Goal: Navigation & Orientation: Find specific page/section

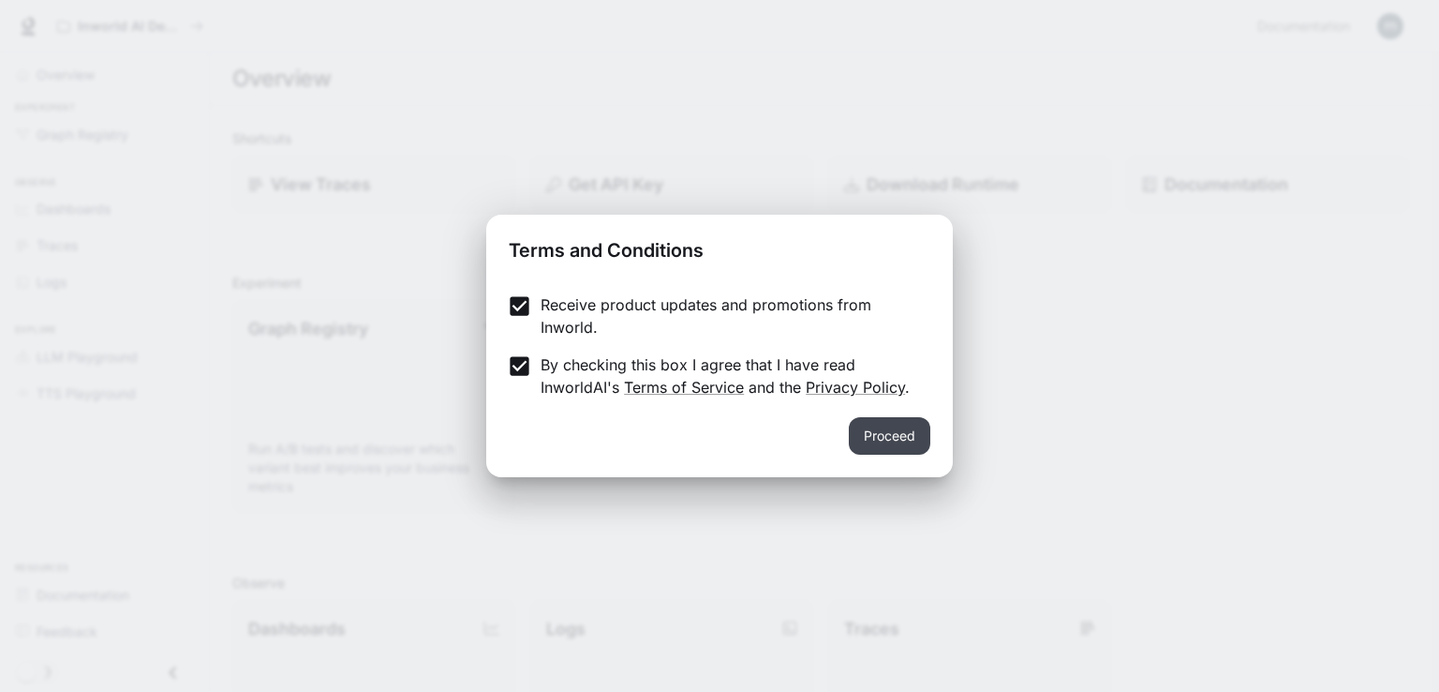
click at [899, 424] on button "Proceed" at bounding box center [890, 435] width 82 height 37
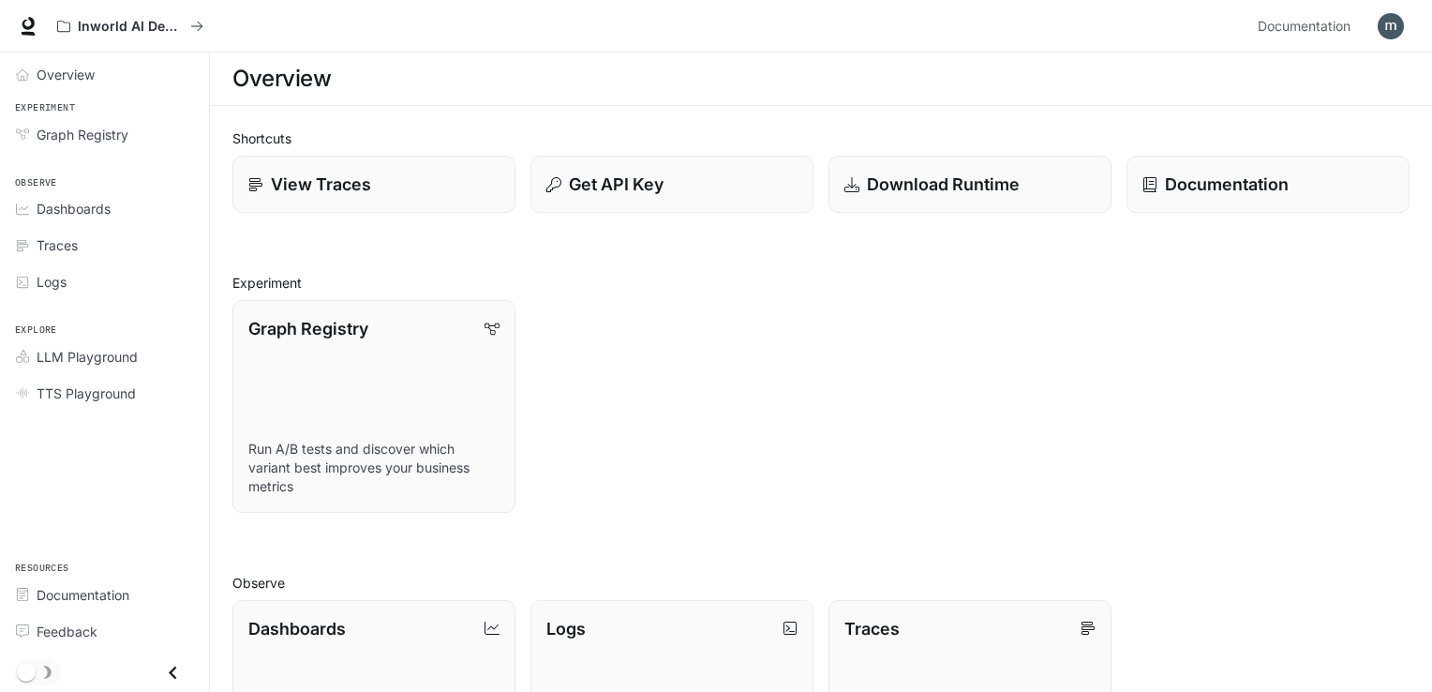
click at [1403, 28] on img "button" at bounding box center [1390, 26] width 26 height 26
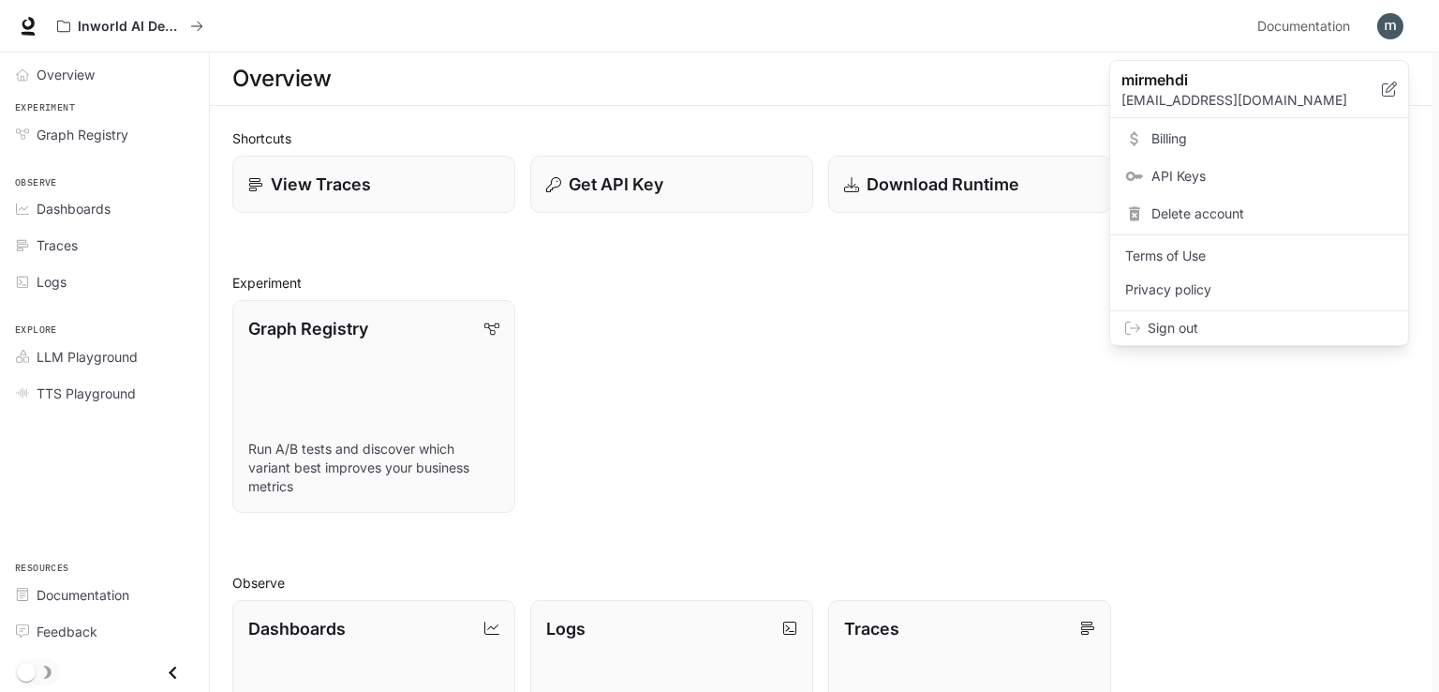
click at [913, 345] on div at bounding box center [719, 346] width 1439 height 692
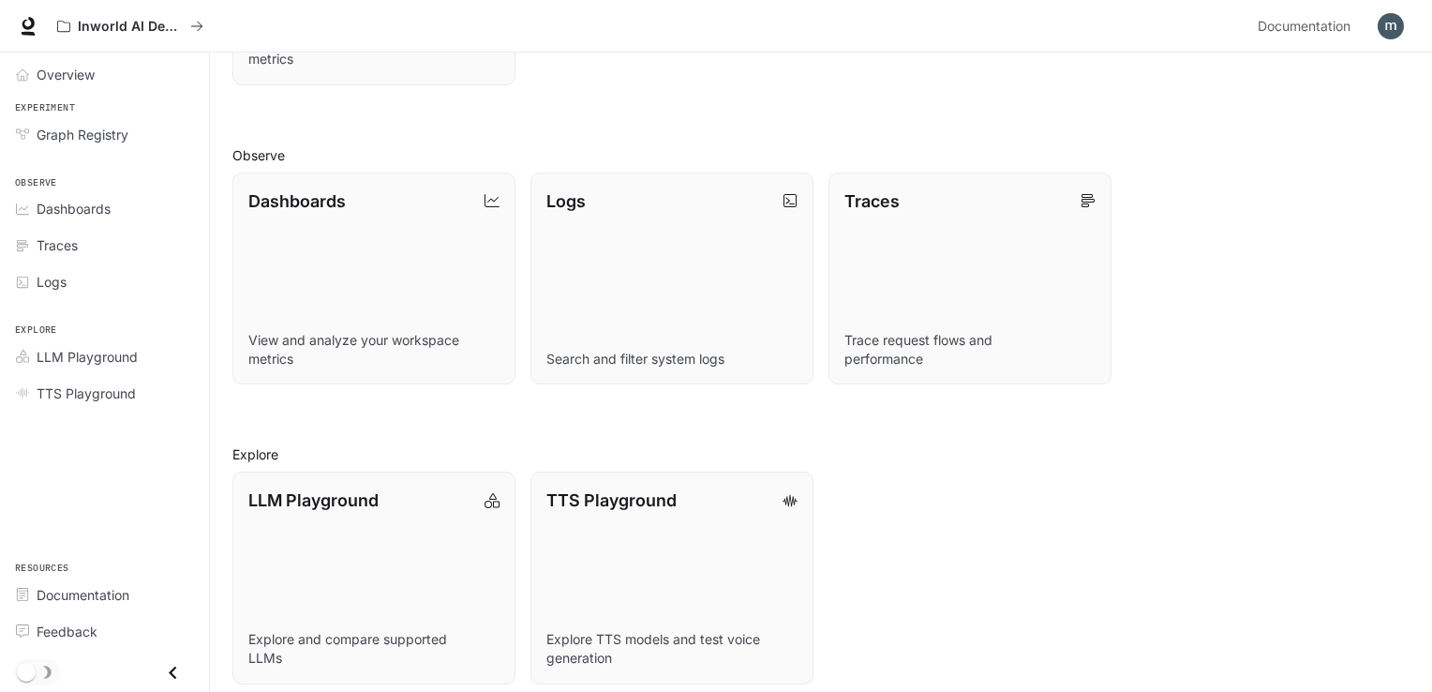
scroll to position [441, 0]
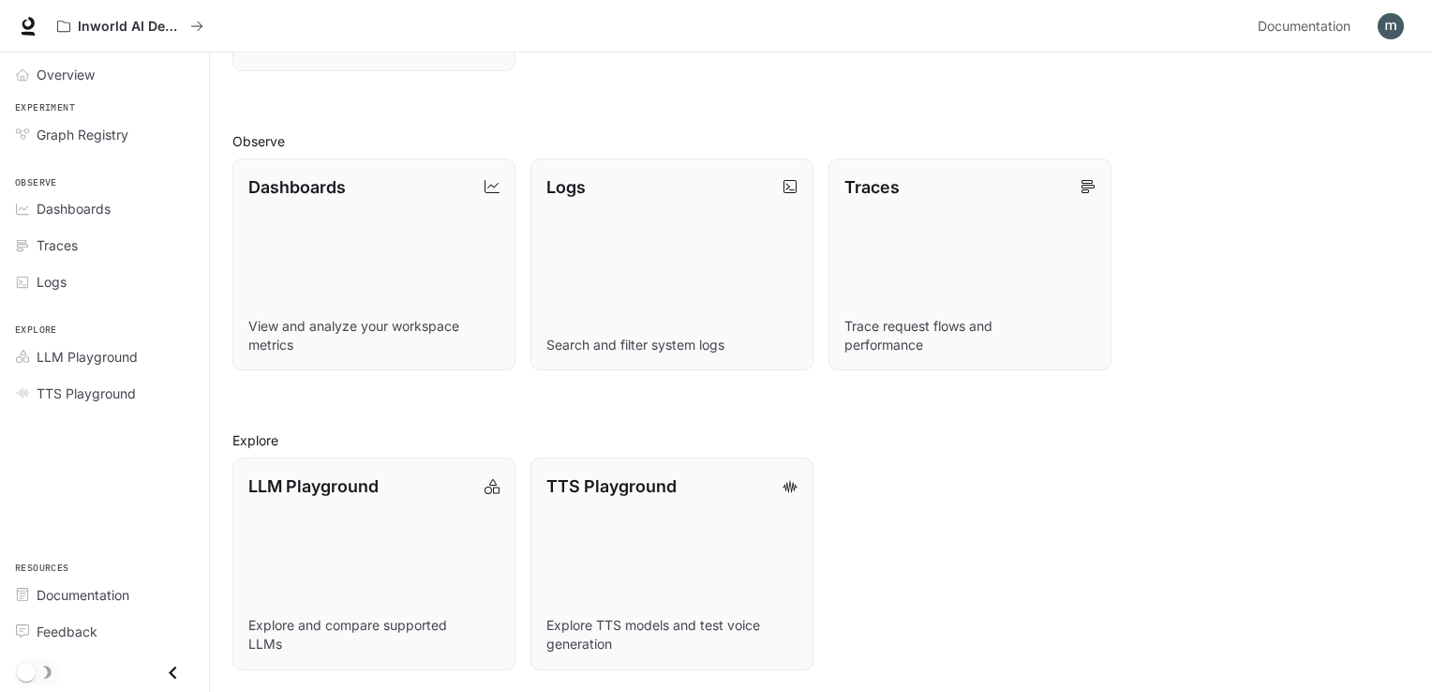
click at [182, 676] on icon "Close drawer" at bounding box center [172, 672] width 25 height 25
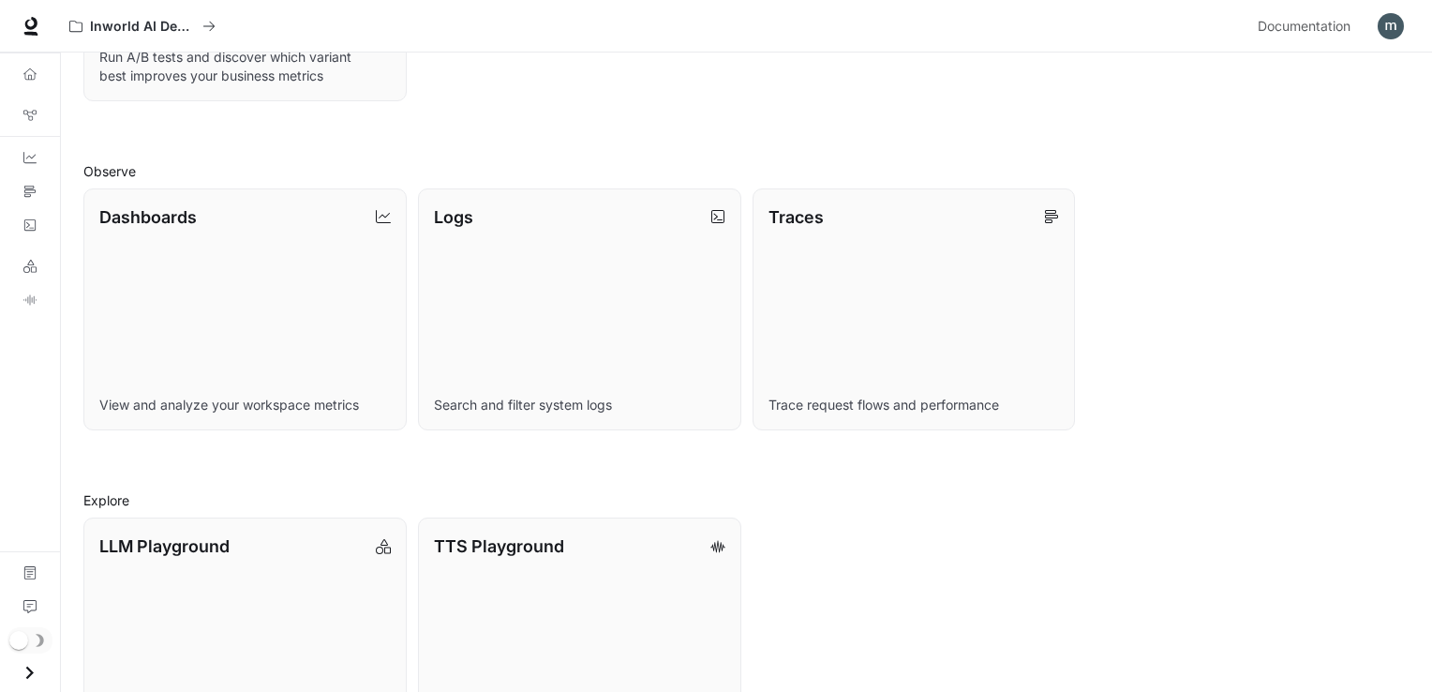
click at [37, 668] on icon "Open drawer" at bounding box center [29, 672] width 25 height 25
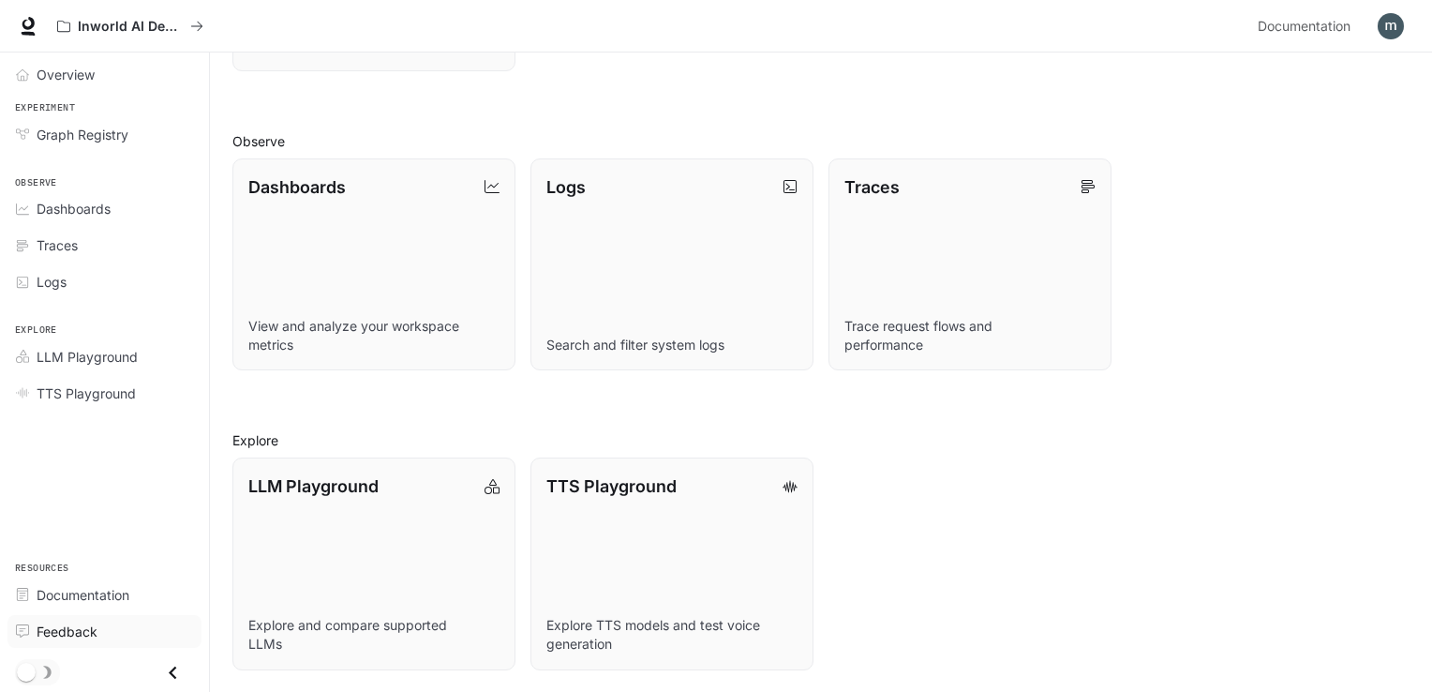
click at [86, 635] on span "Feedback" at bounding box center [67, 631] width 61 height 20
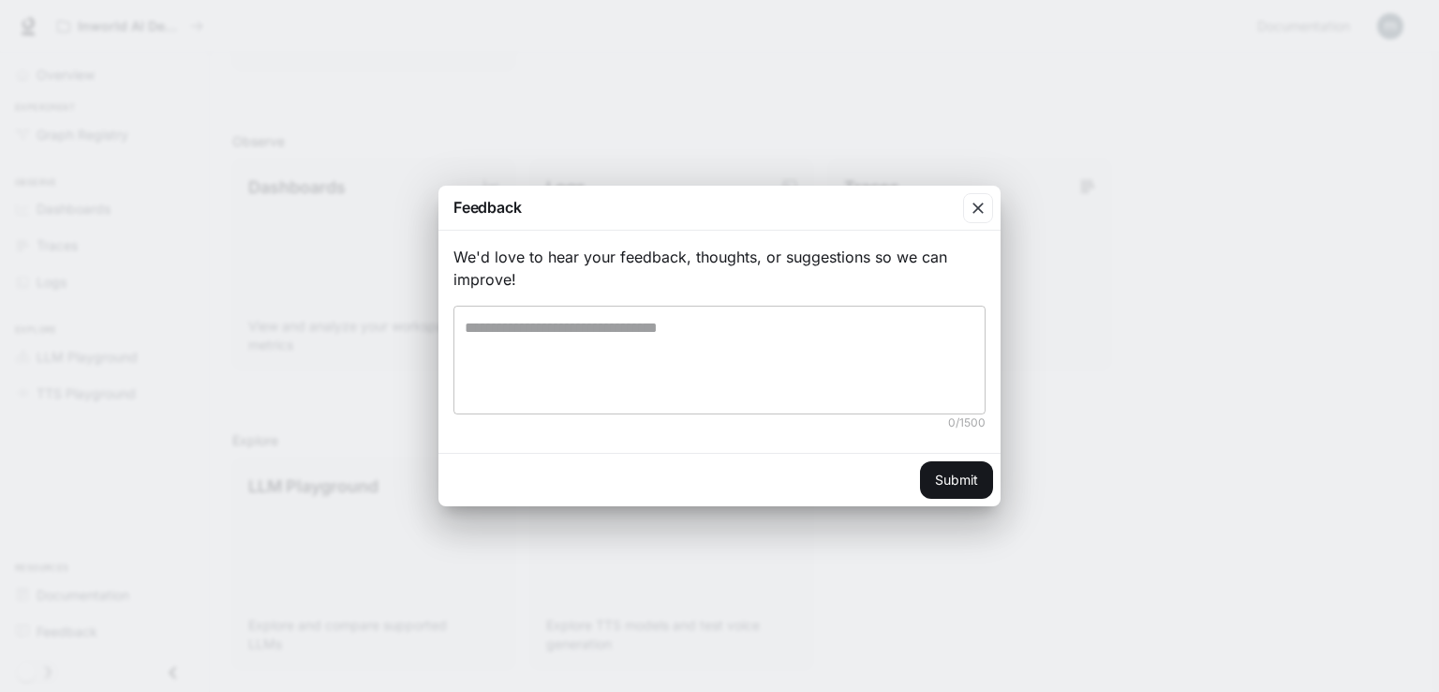
click at [738, 335] on textarea at bounding box center [720, 360] width 510 height 86
click at [964, 207] on div "button" at bounding box center [978, 208] width 30 height 30
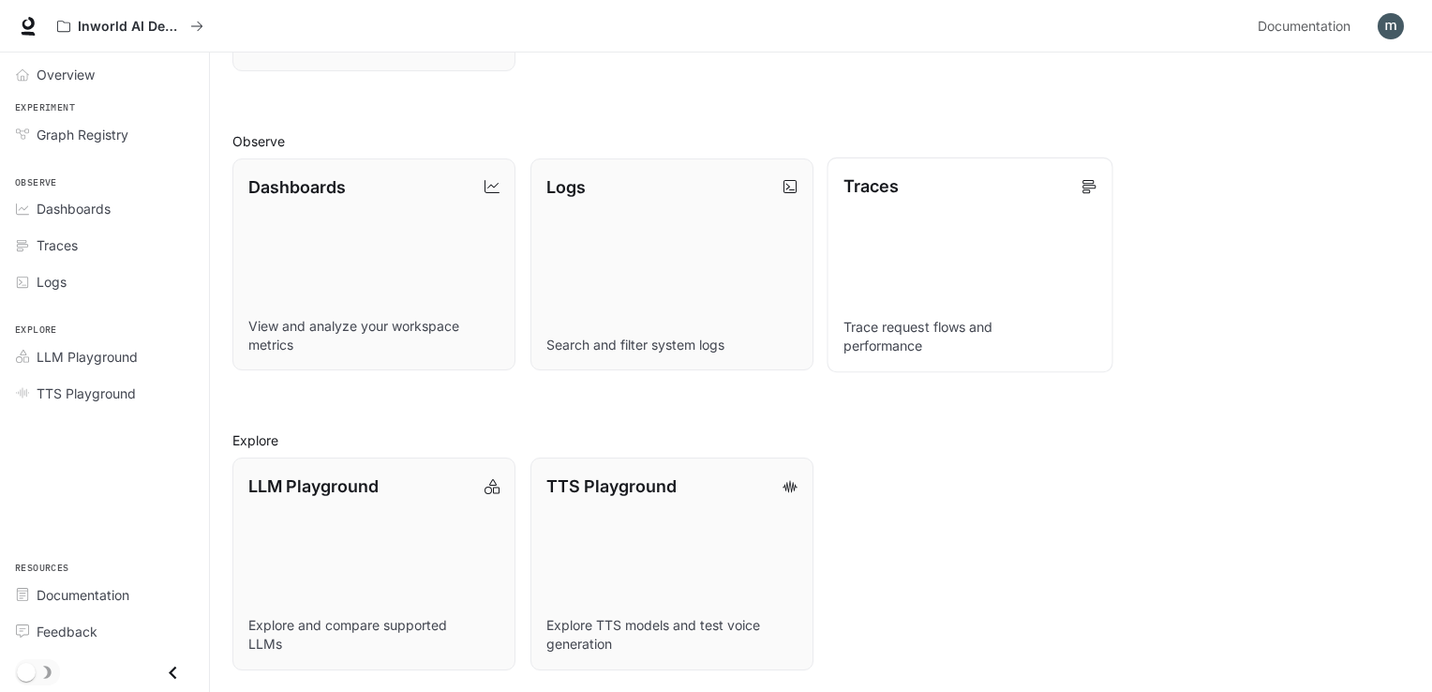
click at [982, 207] on link "Traces Trace request flows and performance" at bounding box center [969, 263] width 286 height 215
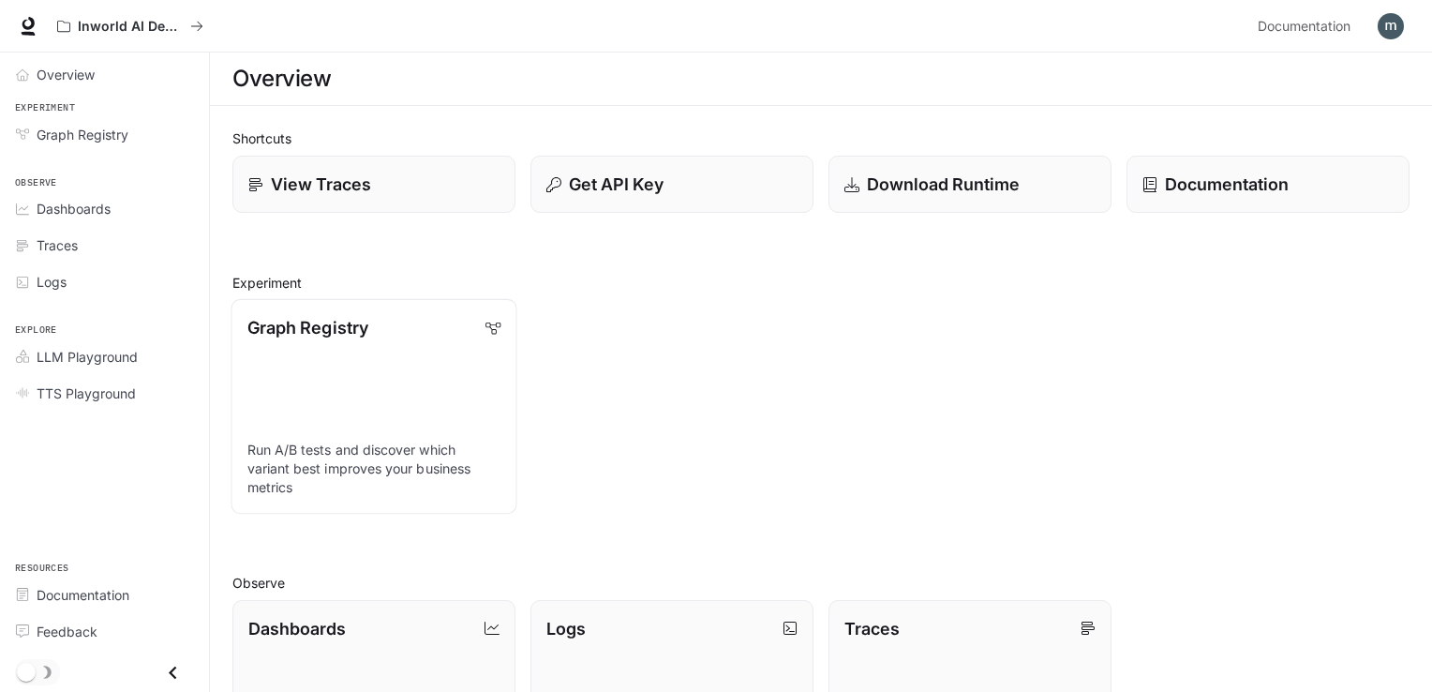
click at [378, 409] on link "Graph Registry Run A/B tests and discover which variant best improves your busi…" at bounding box center [374, 406] width 286 height 215
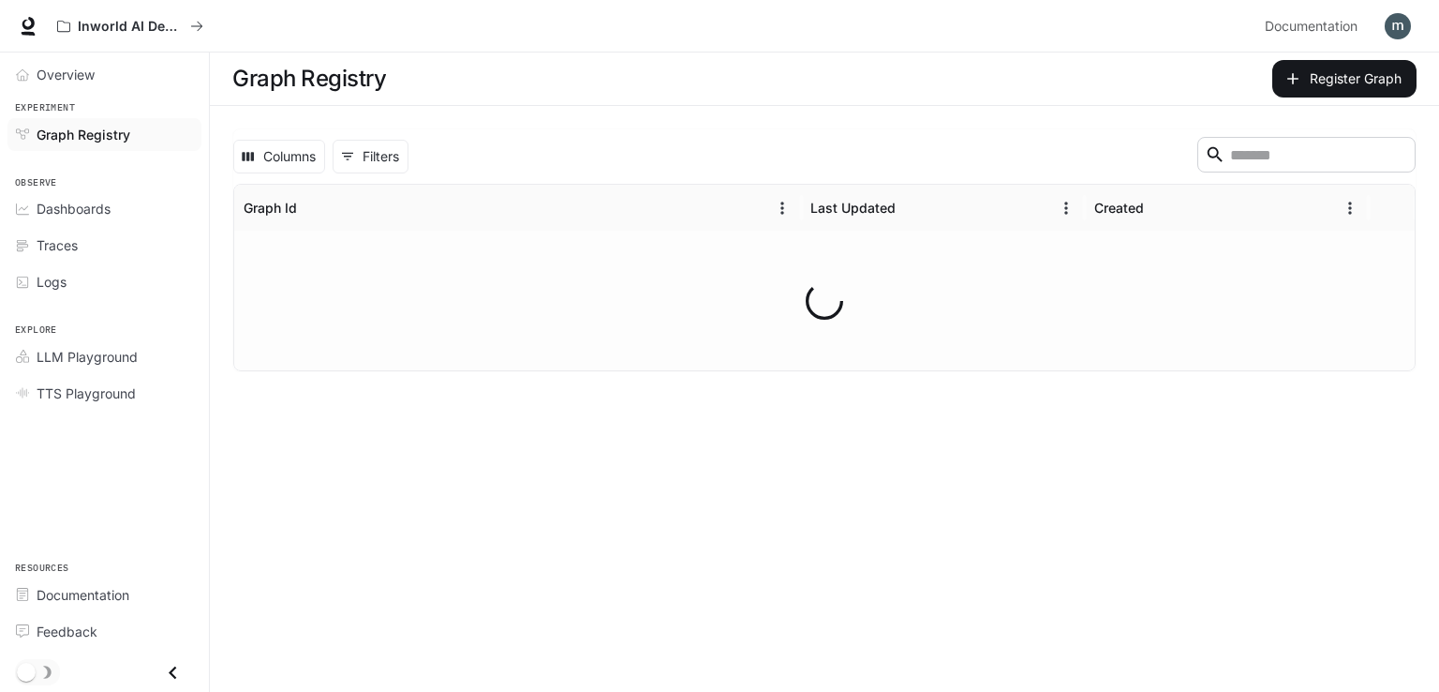
click at [384, 406] on main "Graph Registry Register Graph Columns 0 Filters ​ Graph Id Last Updated Created" at bounding box center [824, 371] width 1229 height 639
